Goal: Navigation & Orientation: Find specific page/section

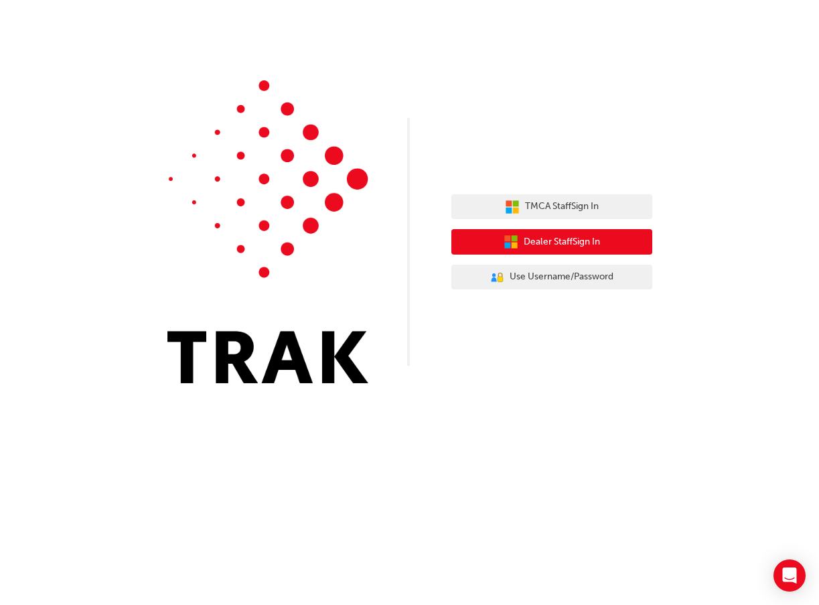
click at [566, 238] on span "Dealer Staff Sign In" at bounding box center [562, 242] width 76 height 15
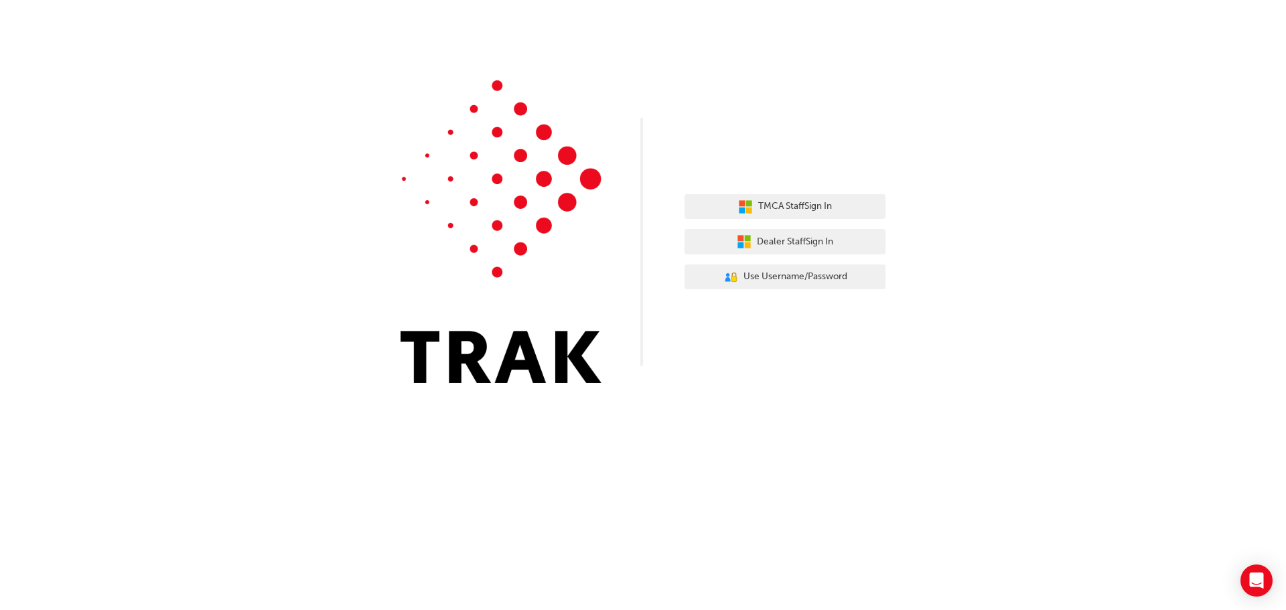
click at [801, 228] on div "TMCA Staff Sign In Dealer Staff Sign In User Authentication Icon - Blue Person,…" at bounding box center [785, 242] width 201 height 116
click at [791, 241] on span "Dealer Staff Sign In" at bounding box center [795, 242] width 76 height 15
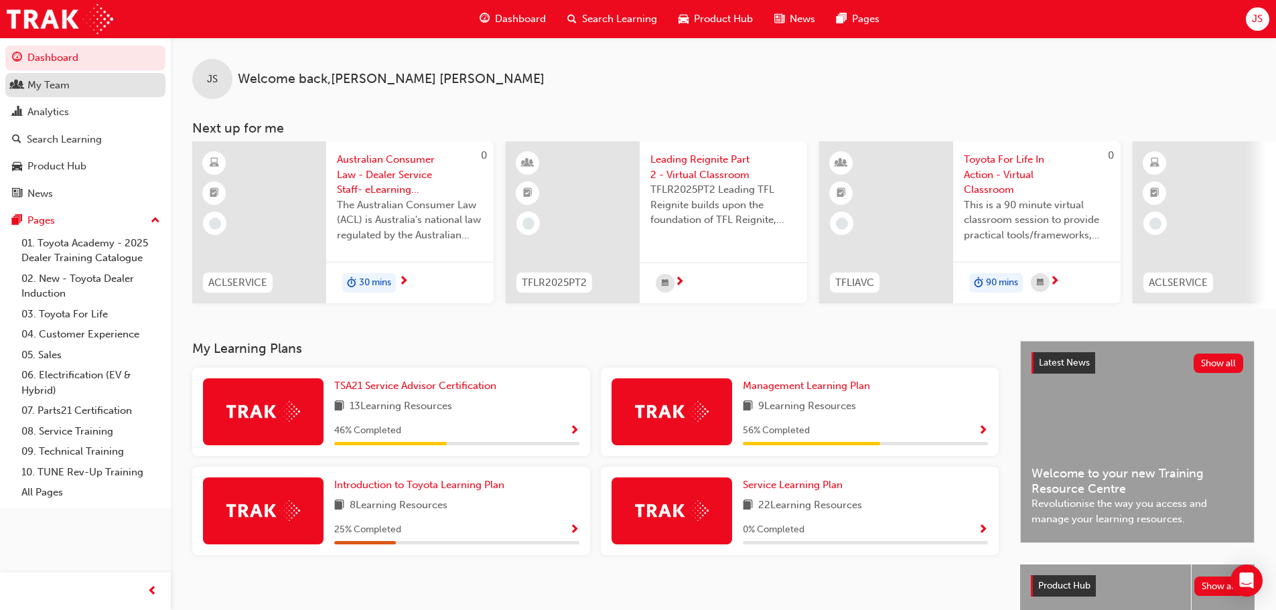
click at [64, 88] on div "My Team" at bounding box center [48, 85] width 42 height 15
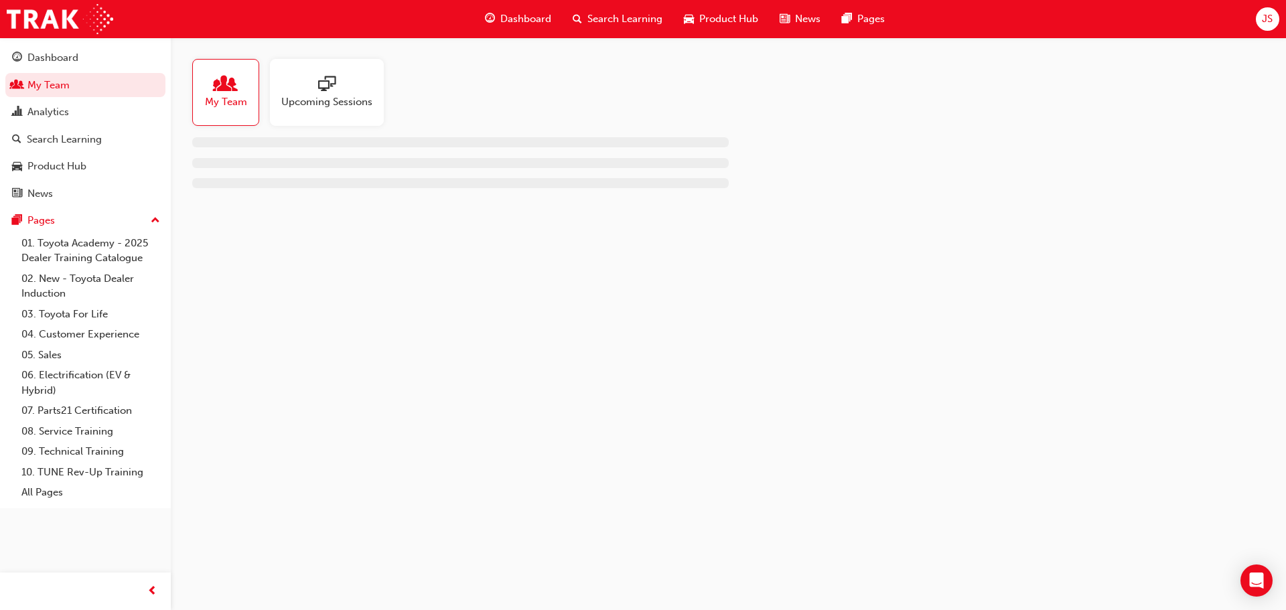
click at [239, 101] on span "My Team" at bounding box center [226, 101] width 42 height 15
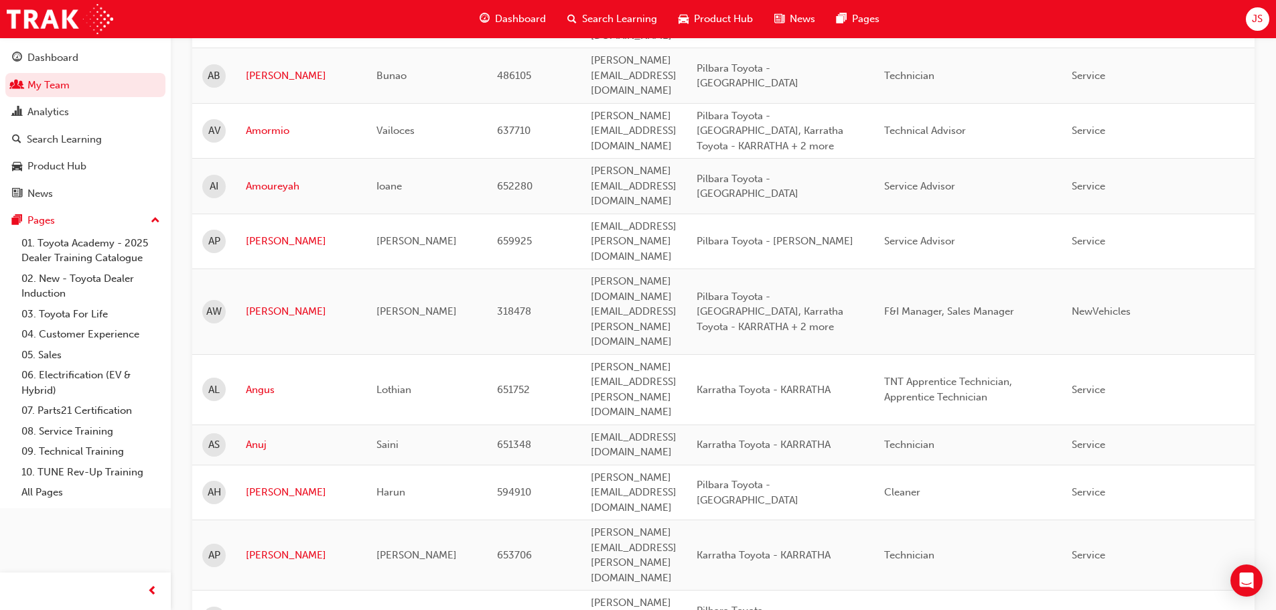
scroll to position [469, 0]
